Goal: Information Seeking & Learning: Learn about a topic

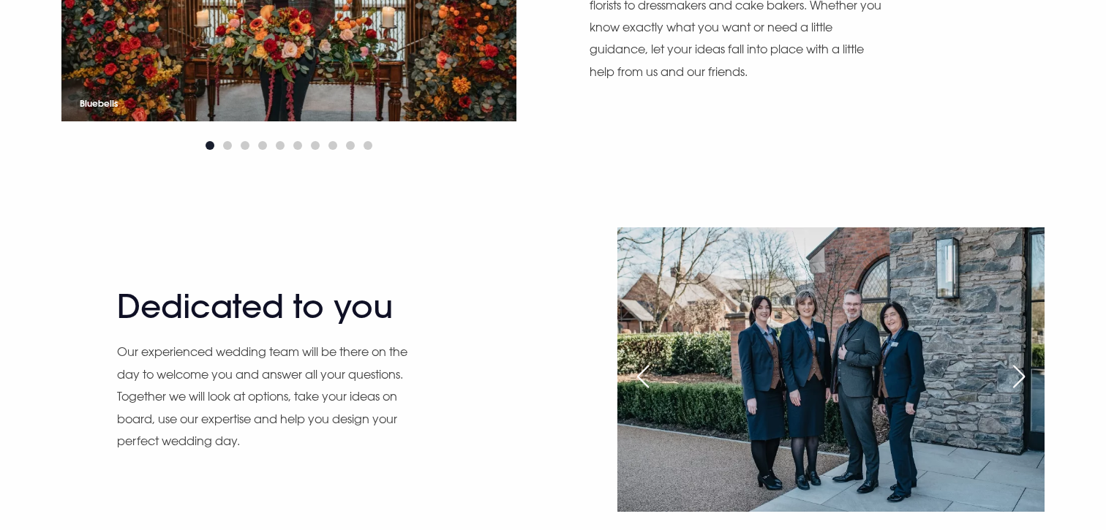
scroll to position [1528, 0]
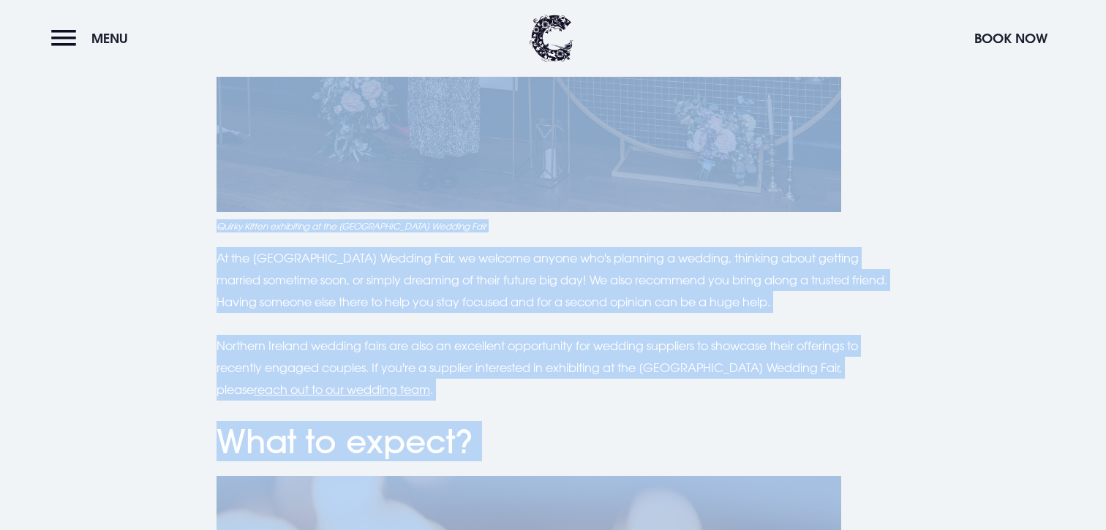
scroll to position [4435, 0]
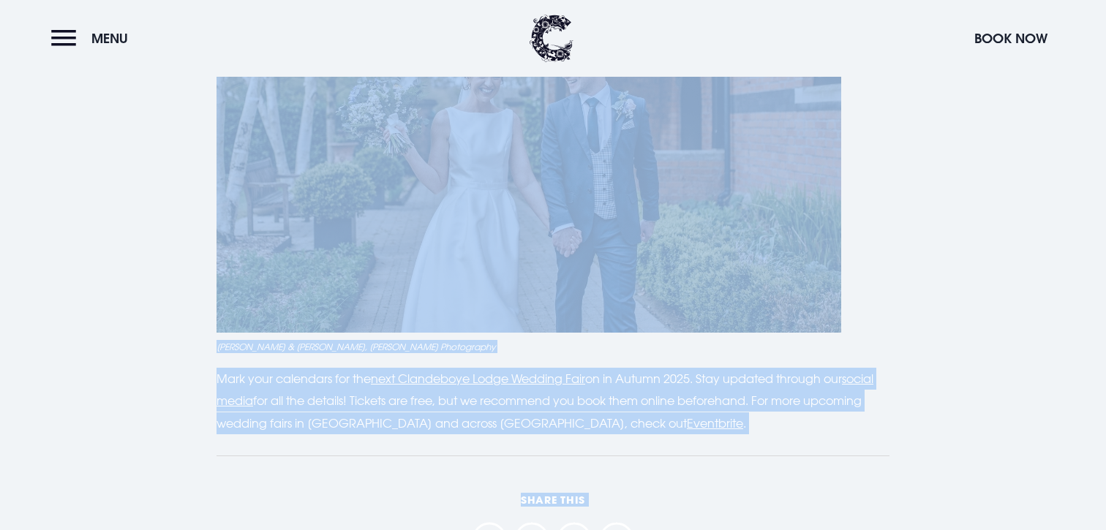
drag, startPoint x: 216, startPoint y: 245, endPoint x: 648, endPoint y: 148, distance: 443.2
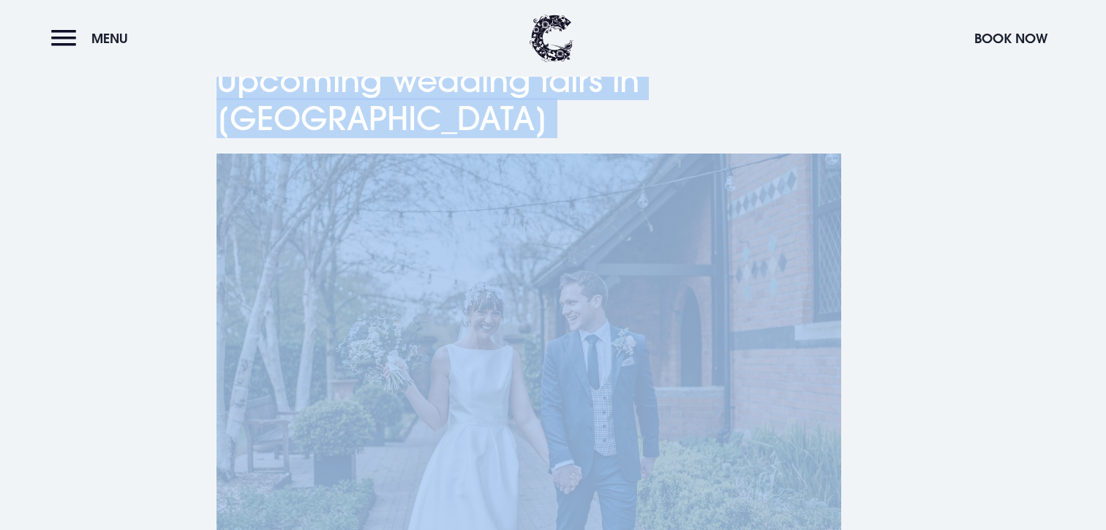
scroll to position [4192, 0]
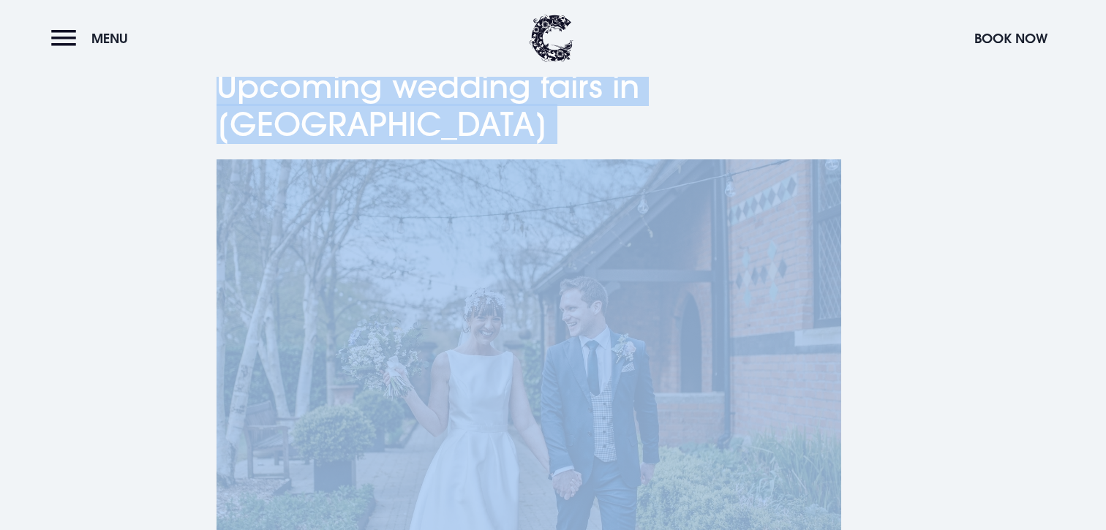
copy main "Ultimate guide to wedding fairs in Northern Ireland Planning your dream wedding…"
